Goal: Navigation & Orientation: Find specific page/section

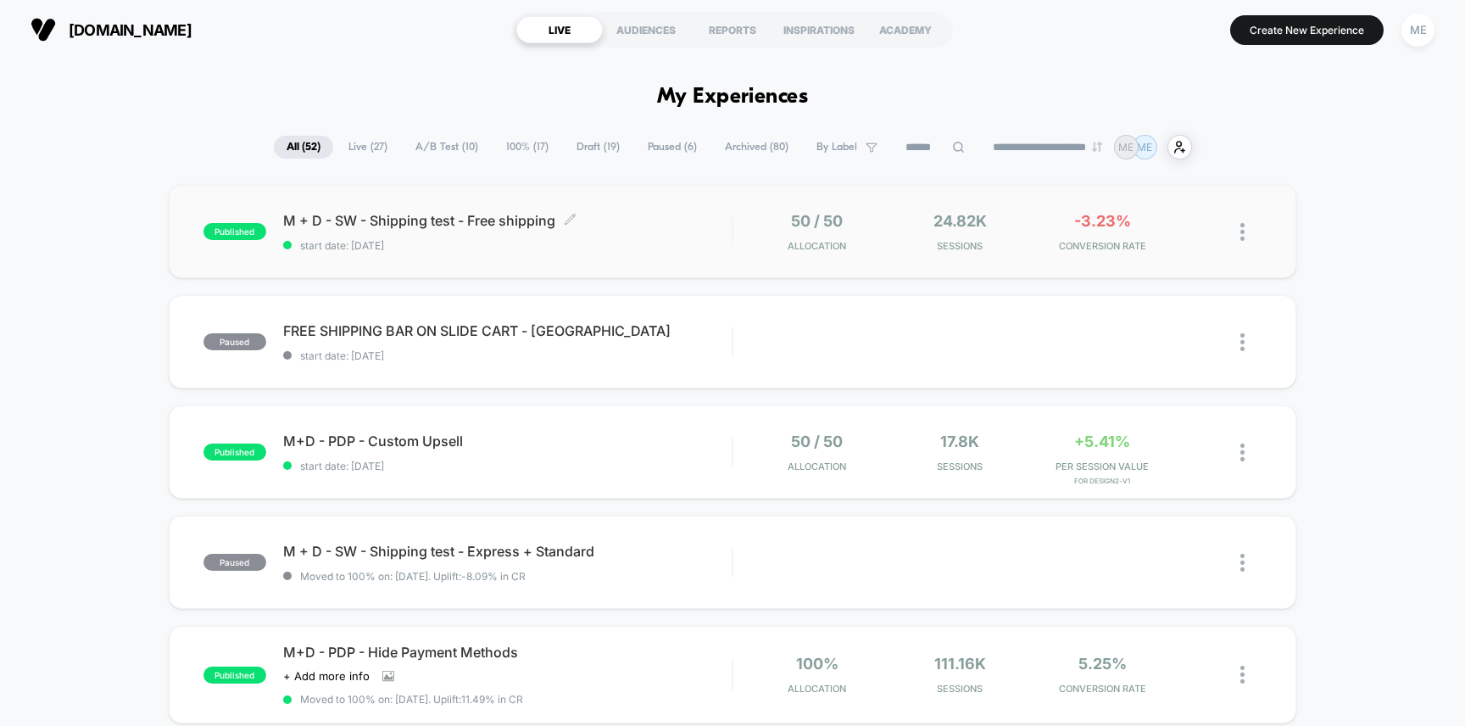
click at [634, 213] on span "M + D - SW - Shipping test - Free shipping Click to edit experience details" at bounding box center [507, 220] width 449 height 17
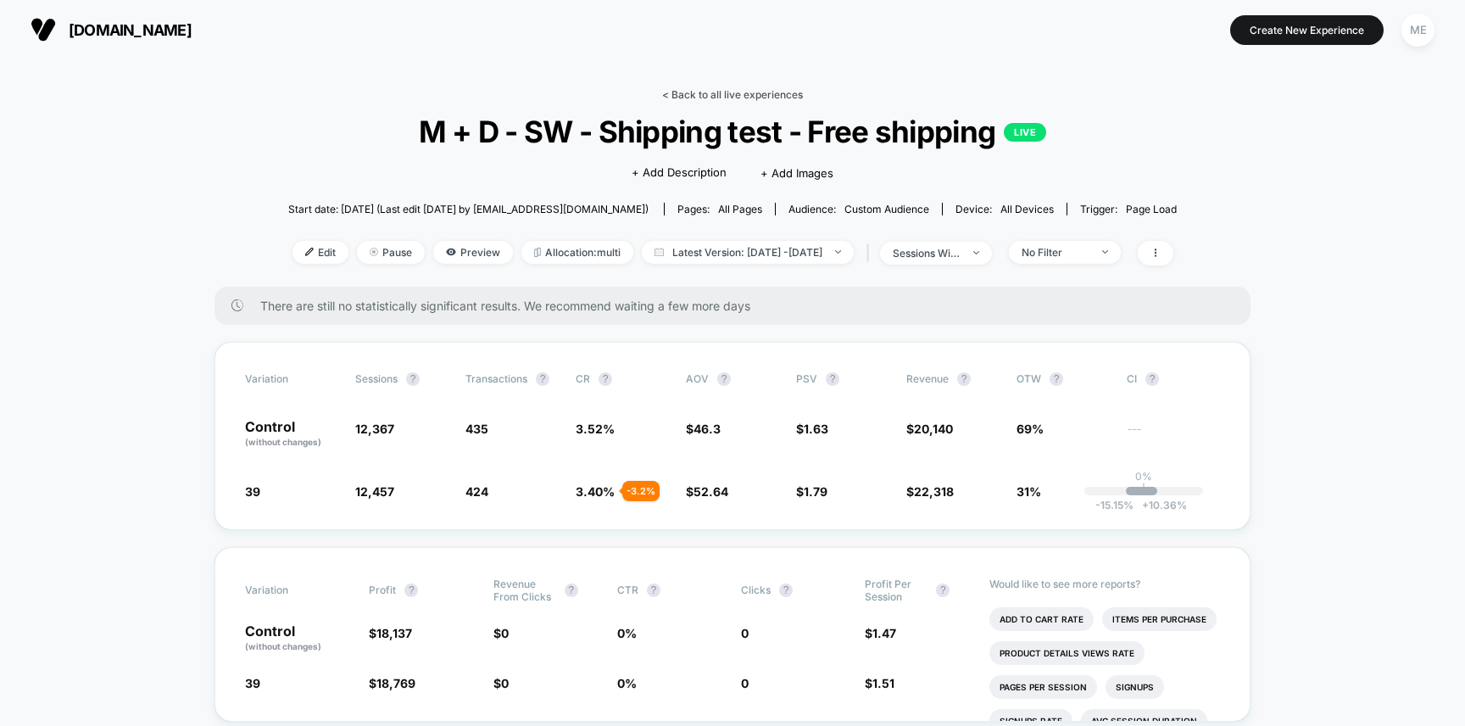
click at [703, 98] on link "< Back to all live experiences" at bounding box center [732, 94] width 141 height 13
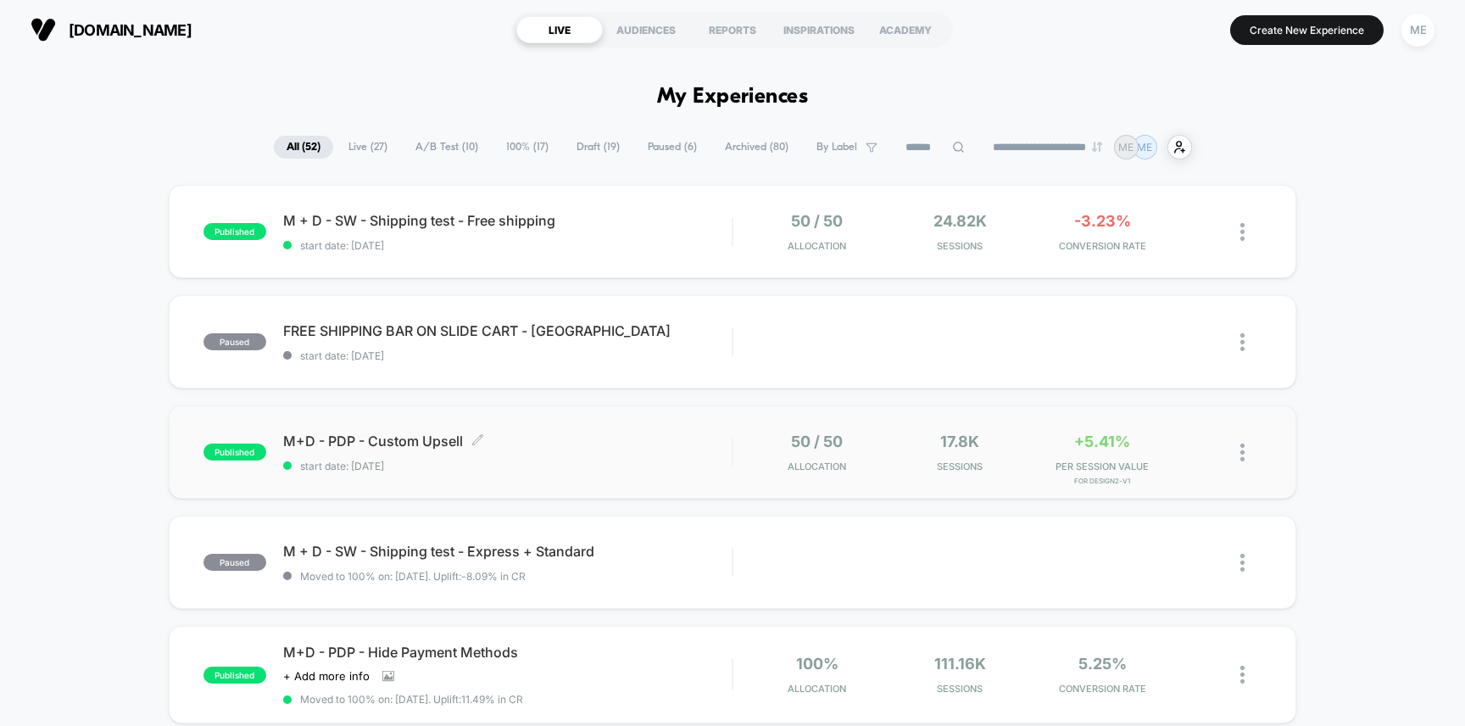
click at [688, 448] on span "M+D - PDP - Custom Upsell Click to edit experience details" at bounding box center [507, 440] width 449 height 17
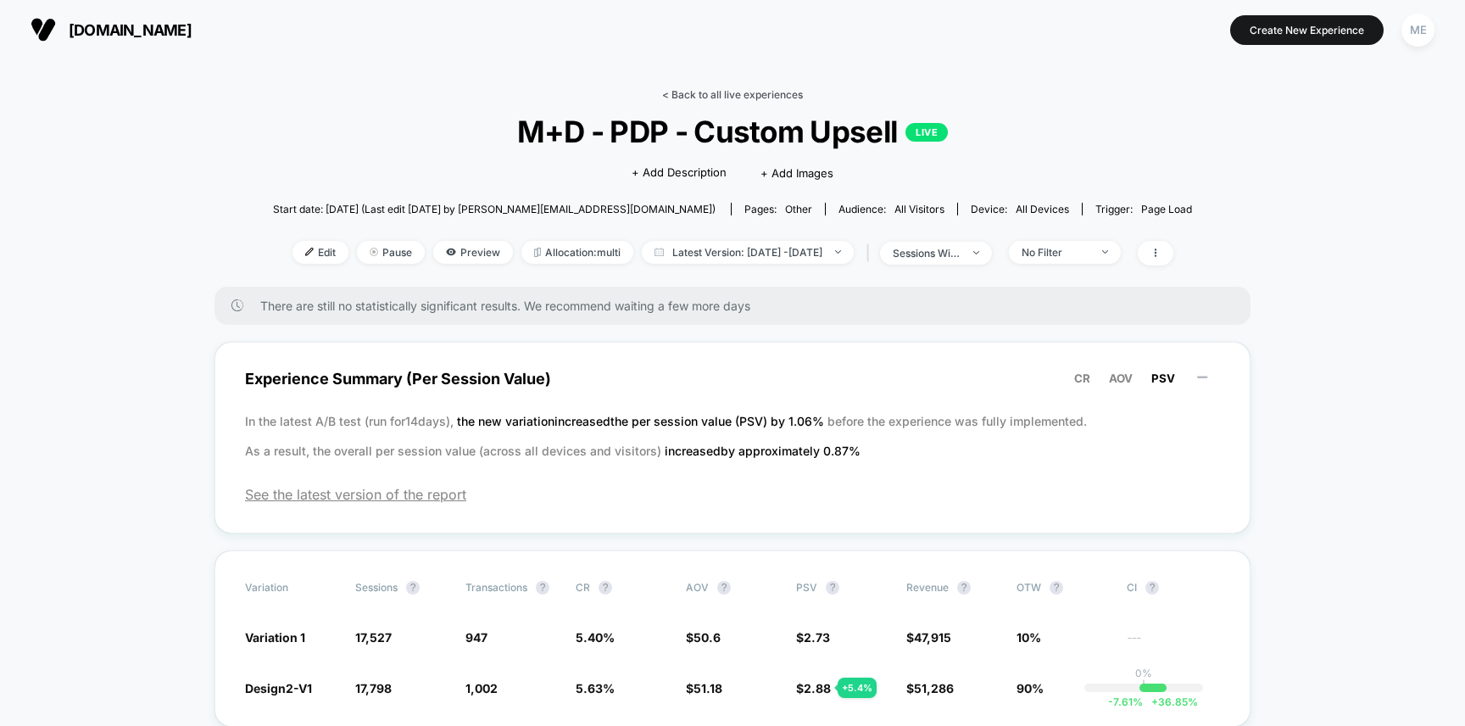
click at [699, 97] on link "< Back to all live experiences" at bounding box center [732, 94] width 141 height 13
